Goal: Share content

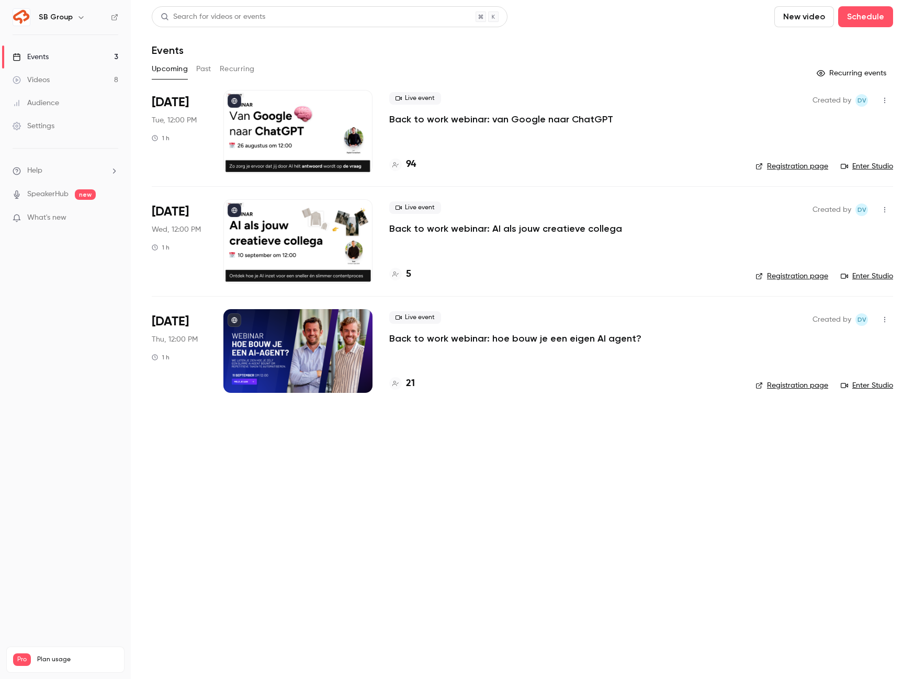
click at [438, 116] on p "Back to work webinar: van Google naar ChatGPT" at bounding box center [501, 119] width 224 height 13
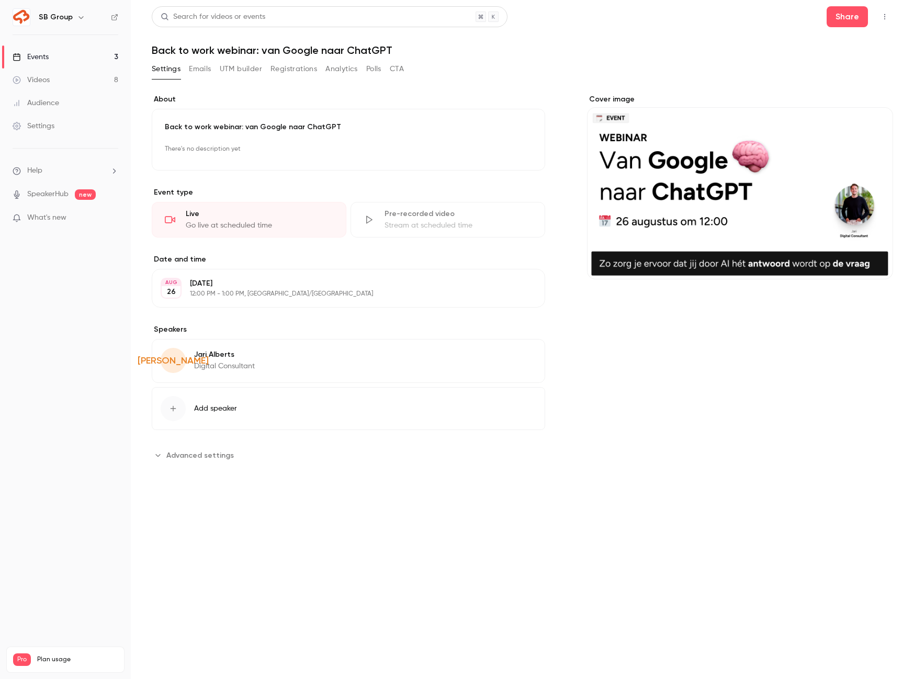
click at [286, 71] on button "Registrations" at bounding box center [293, 69] width 47 height 17
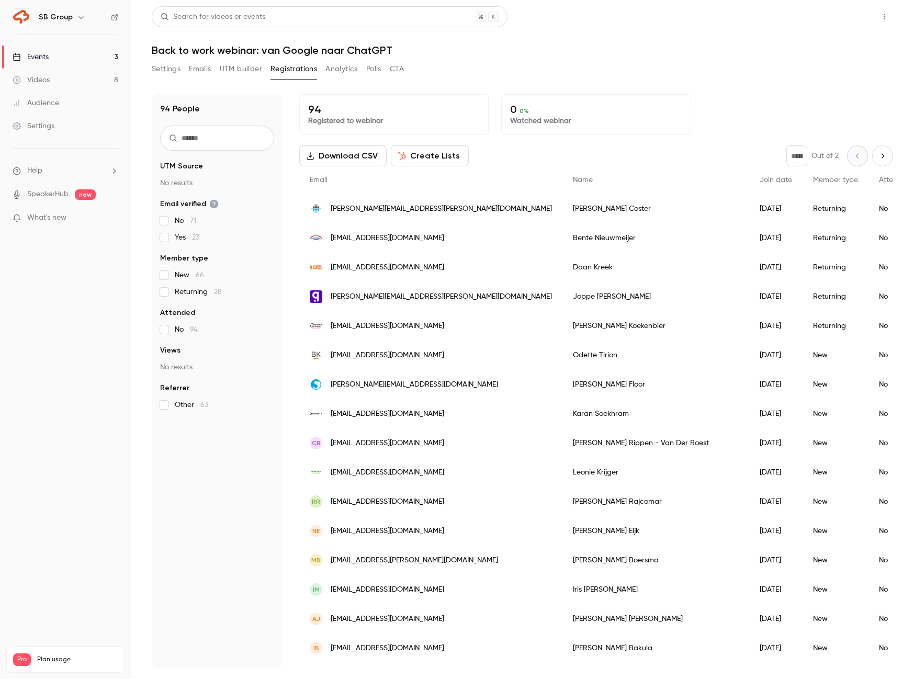
click at [849, 15] on button "Share" at bounding box center [846, 16] width 41 height 21
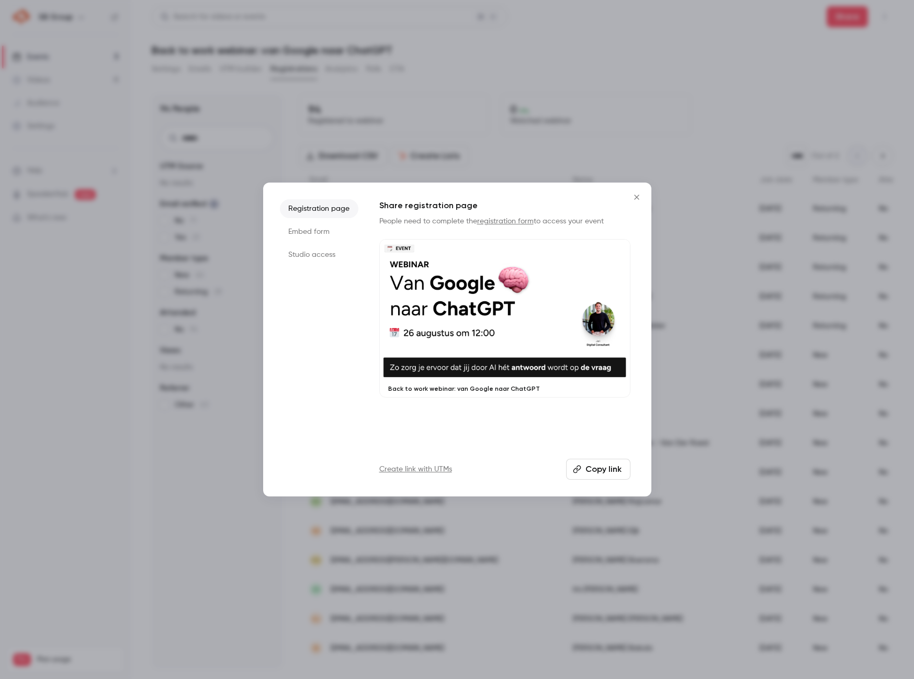
click at [610, 467] on button "Copy link" at bounding box center [598, 469] width 64 height 21
click at [631, 196] on icon "Close" at bounding box center [636, 197] width 13 height 8
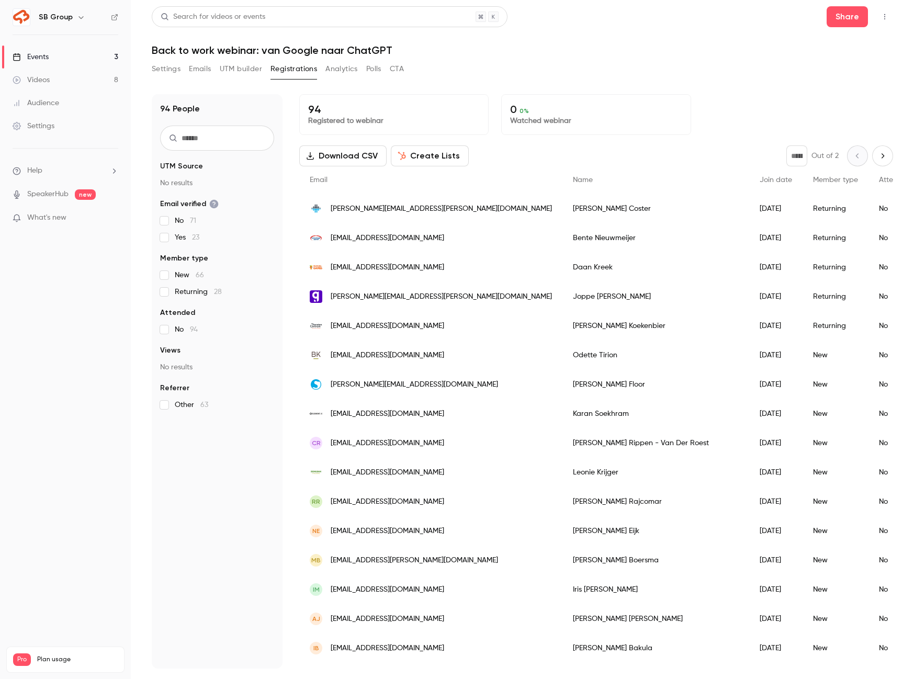
click at [75, 21] on button "button" at bounding box center [81, 17] width 13 height 13
click at [67, 100] on div "Billing" at bounding box center [88, 97] width 101 height 10
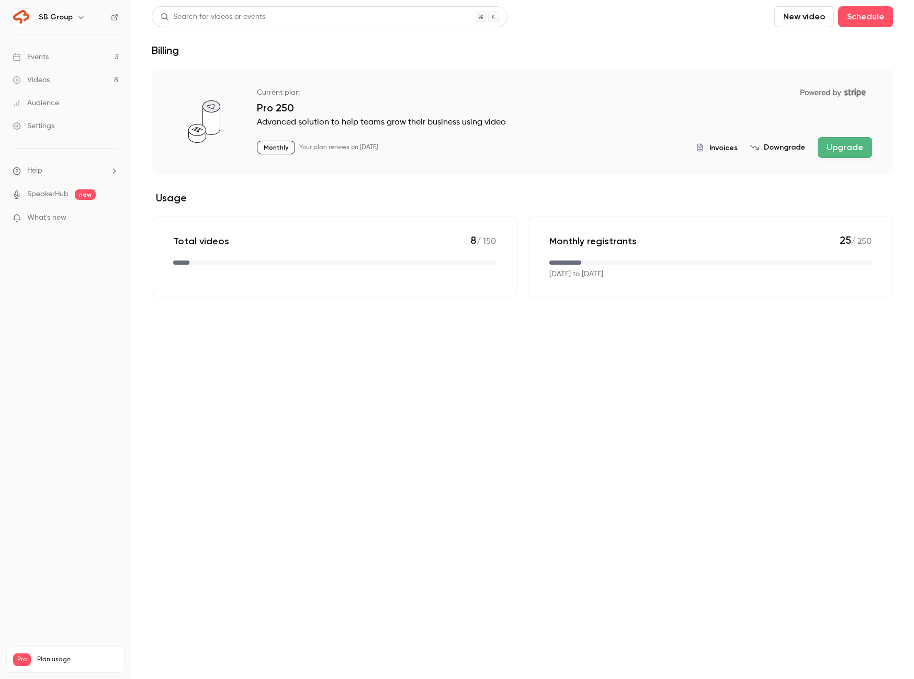
click at [650, 244] on div "Monthly registrants 25 / 250" at bounding box center [710, 241] width 323 height 14
click at [862, 239] on p "25 / 250" at bounding box center [855, 241] width 32 height 14
click at [92, 53] on link "Events 3" at bounding box center [65, 56] width 131 height 23
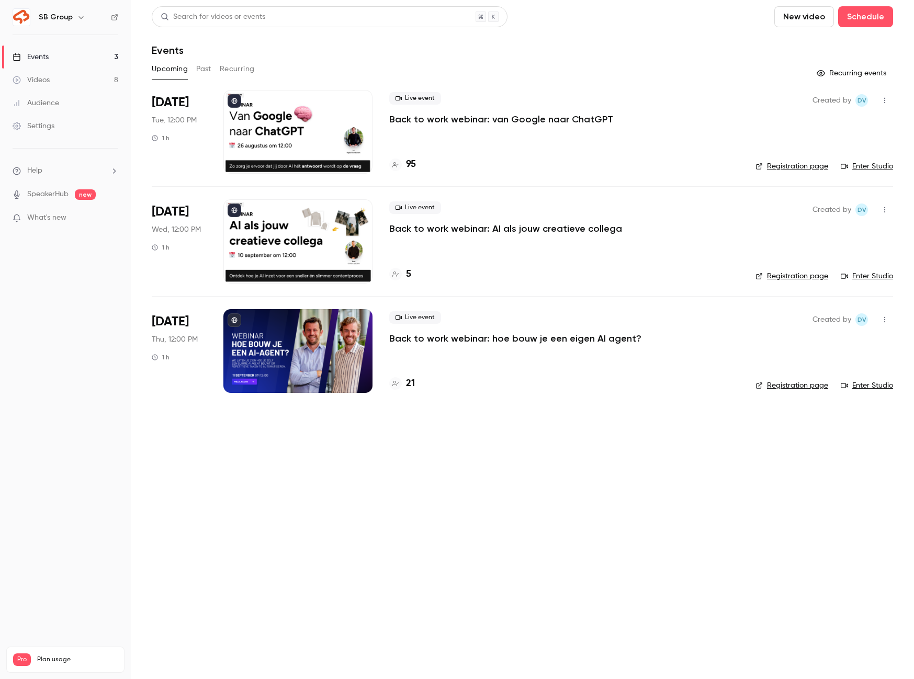
click at [421, 454] on main "Search for videos or events New video Schedule Events Upcoming Past Recurring R…" at bounding box center [522, 339] width 783 height 679
